Goal: Task Accomplishment & Management: Complete application form

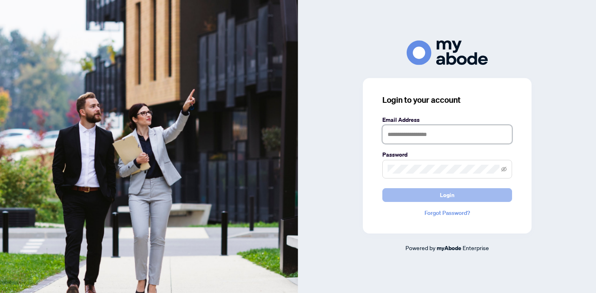
type input "**********"
click at [428, 194] on button "Login" at bounding box center [447, 195] width 130 height 14
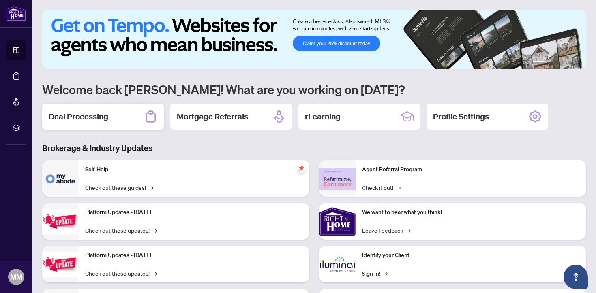
click at [138, 114] on div "Deal Processing" at bounding box center [103, 117] width 122 height 26
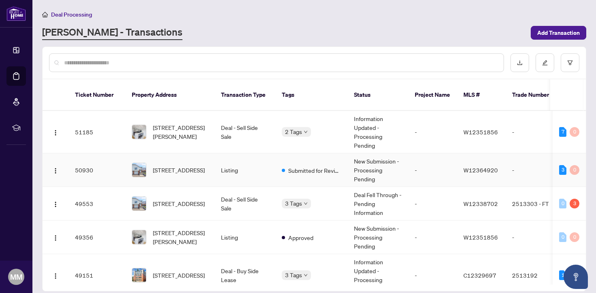
click at [350, 157] on td "New Submission - Processing Pending" at bounding box center [377, 171] width 61 height 34
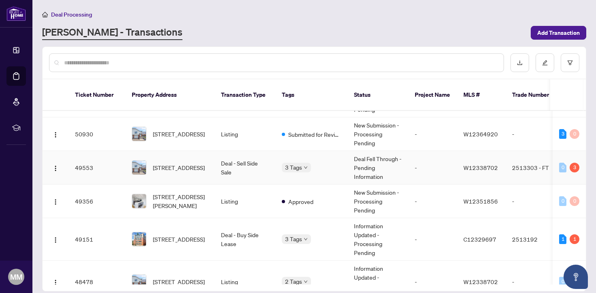
scroll to position [39, 0]
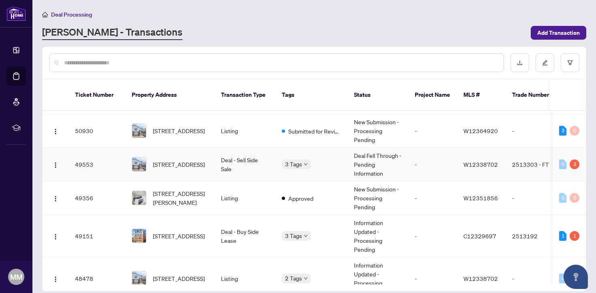
click at [395, 164] on td "Deal Fell Through - Pending Information" at bounding box center [377, 165] width 61 height 34
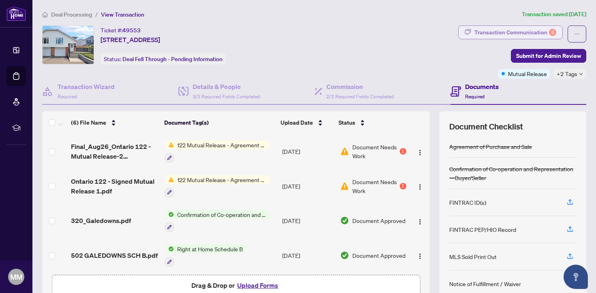
click at [500, 30] on div "Transaction Communication 3" at bounding box center [515, 32] width 82 height 13
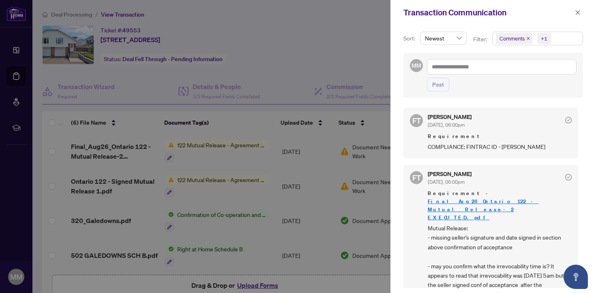
click at [319, 48] on div at bounding box center [298, 146] width 596 height 293
click at [490, 198] on link "Final_Aug26_Ontario 122 - Mutual Release-2 EXECUTED.pdf" at bounding box center [482, 209] width 111 height 23
click at [256, 38] on div at bounding box center [298, 146] width 596 height 293
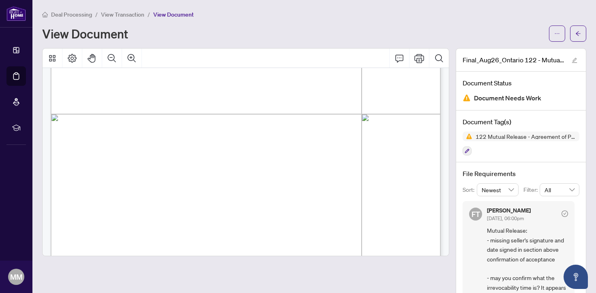
scroll to position [333, 0]
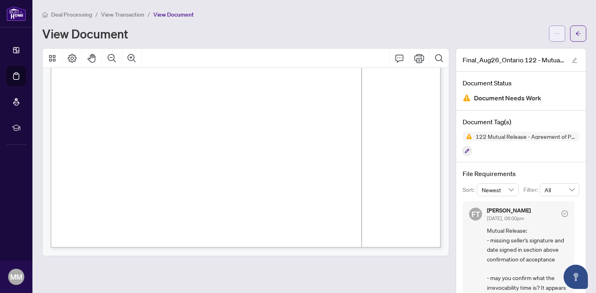
click at [561, 32] on button "button" at bounding box center [557, 34] width 16 height 16
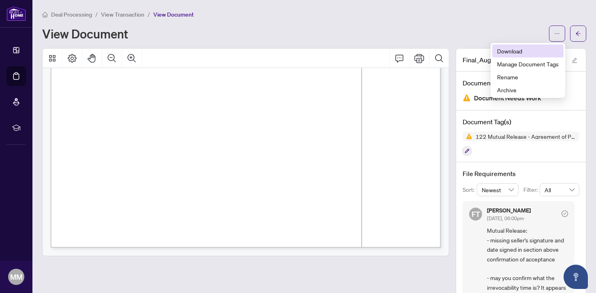
click at [528, 53] on span "Download" at bounding box center [528, 51] width 62 height 9
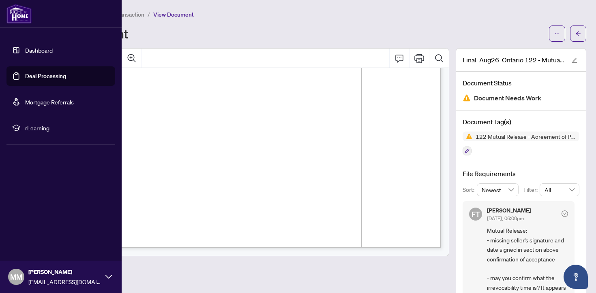
click at [43, 51] on link "Dashboard" at bounding box center [39, 50] width 28 height 7
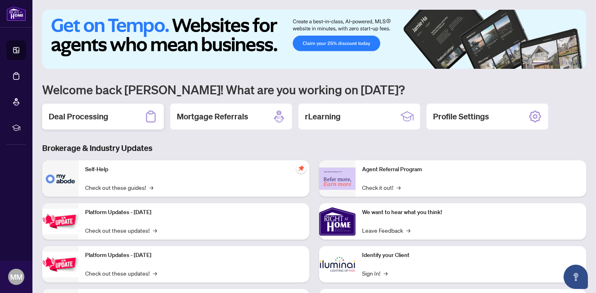
click at [109, 121] on div "Deal Processing" at bounding box center [103, 117] width 122 height 26
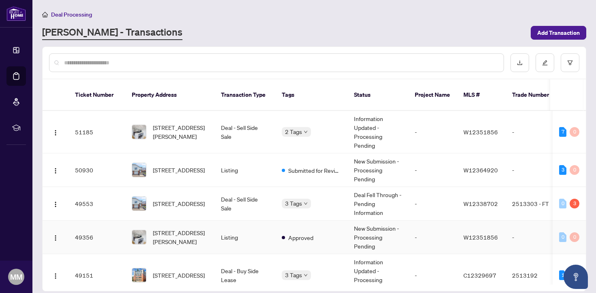
click at [378, 221] on td "New Submission - Processing Pending" at bounding box center [377, 238] width 61 height 34
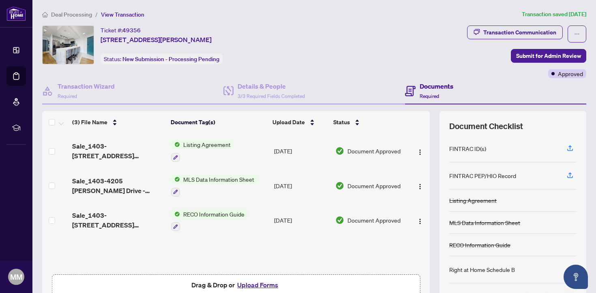
scroll to position [44, 0]
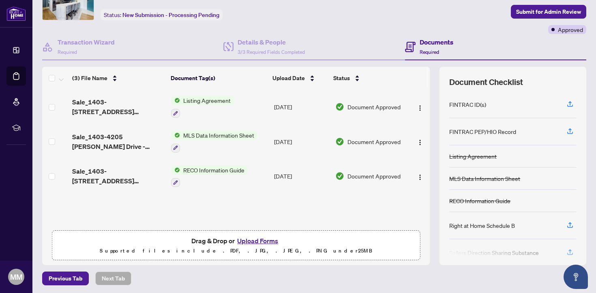
click at [264, 241] on button "Upload Forms" at bounding box center [258, 241] width 46 height 11
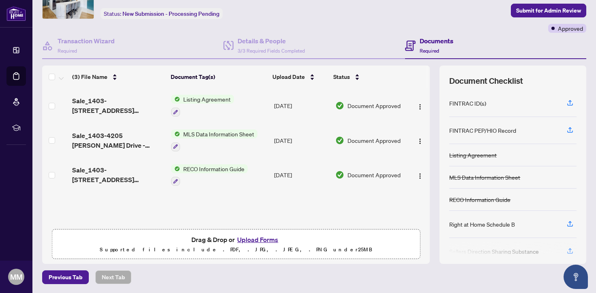
click at [274, 238] on button "Upload Forms" at bounding box center [258, 240] width 46 height 11
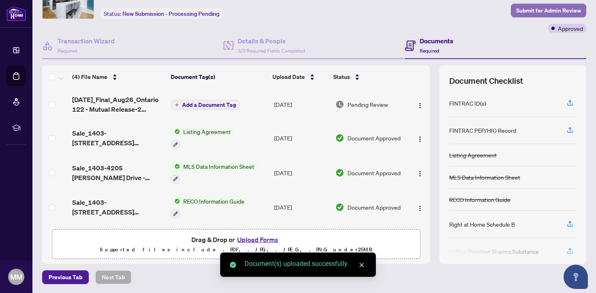
click at [527, 11] on span "Submit for Admin Review" at bounding box center [548, 10] width 65 height 13
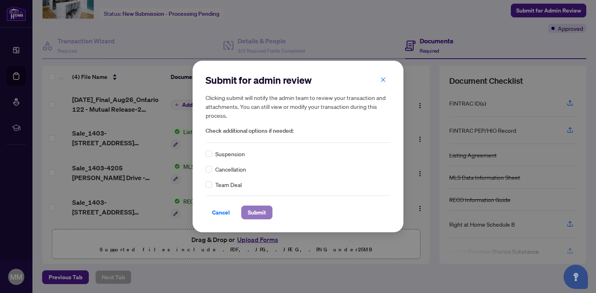
click at [263, 207] on span "Submit" at bounding box center [257, 212] width 18 height 13
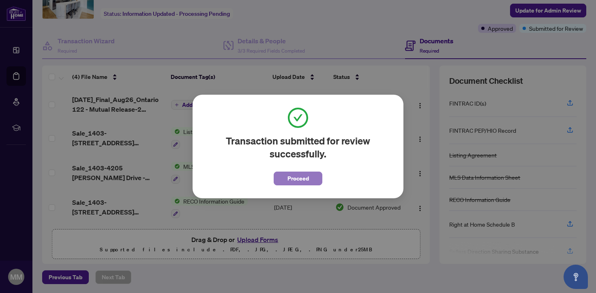
click at [297, 178] on span "Proceed" at bounding box center [297, 178] width 21 height 13
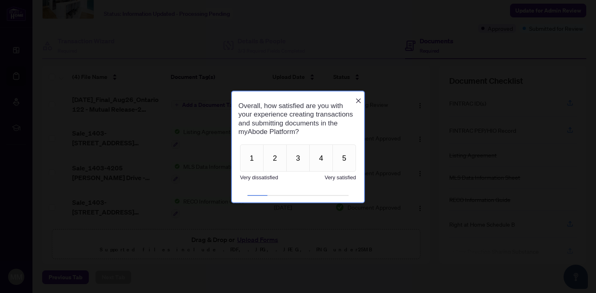
scroll to position [0, 0]
click at [358, 98] on icon "Close button" at bounding box center [358, 100] width 5 height 5
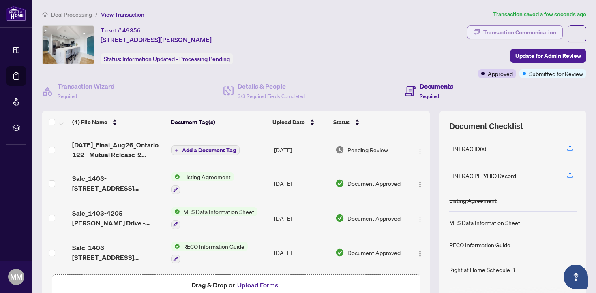
click at [495, 28] on div "Transaction Communication" at bounding box center [519, 32] width 73 height 13
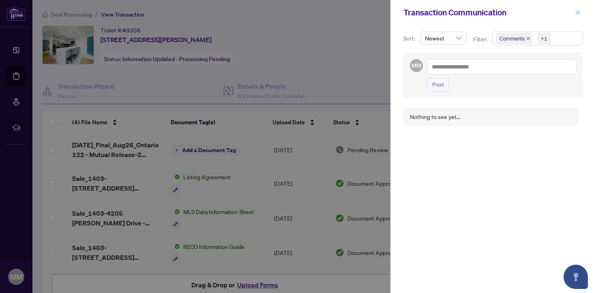
click at [580, 17] on span "button" at bounding box center [578, 12] width 6 height 13
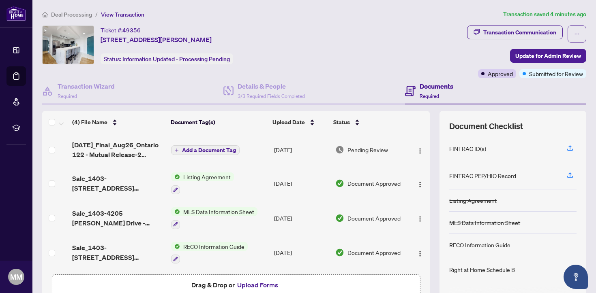
scroll to position [1, 0]
click at [269, 283] on button "Upload Forms" at bounding box center [258, 285] width 46 height 11
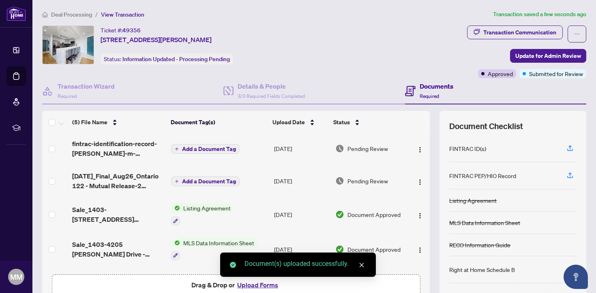
scroll to position [45, 0]
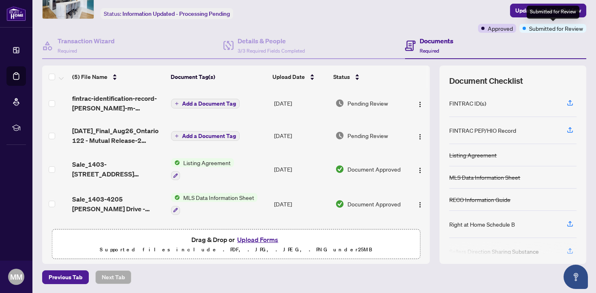
click at [561, 13] on div "Submitted for Review" at bounding box center [552, 12] width 53 height 13
click at [519, 9] on span "Update for Admin Review" at bounding box center [548, 10] width 66 height 13
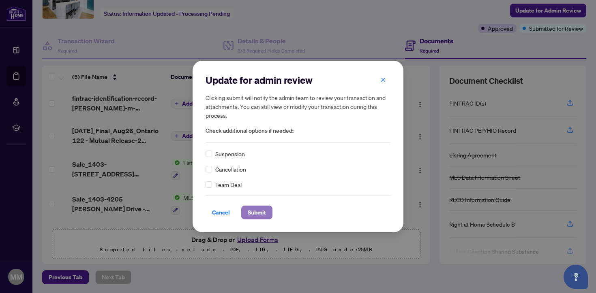
click at [261, 210] on span "Submit" at bounding box center [257, 212] width 18 height 13
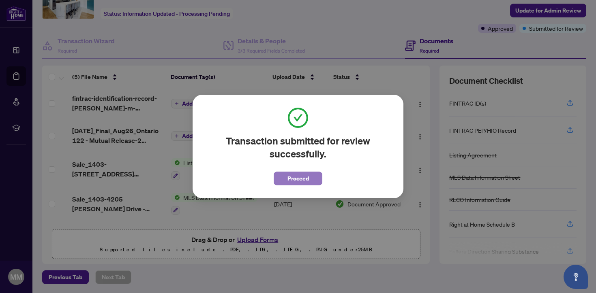
click at [313, 179] on button "Proceed" at bounding box center [297, 179] width 49 height 14
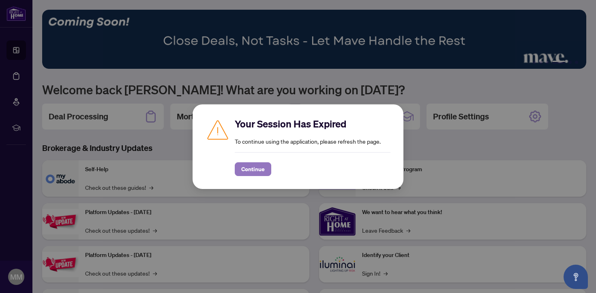
click at [247, 170] on span "Continue" at bounding box center [252, 169] width 23 height 13
